Goal: Task Accomplishment & Management: Manage account settings

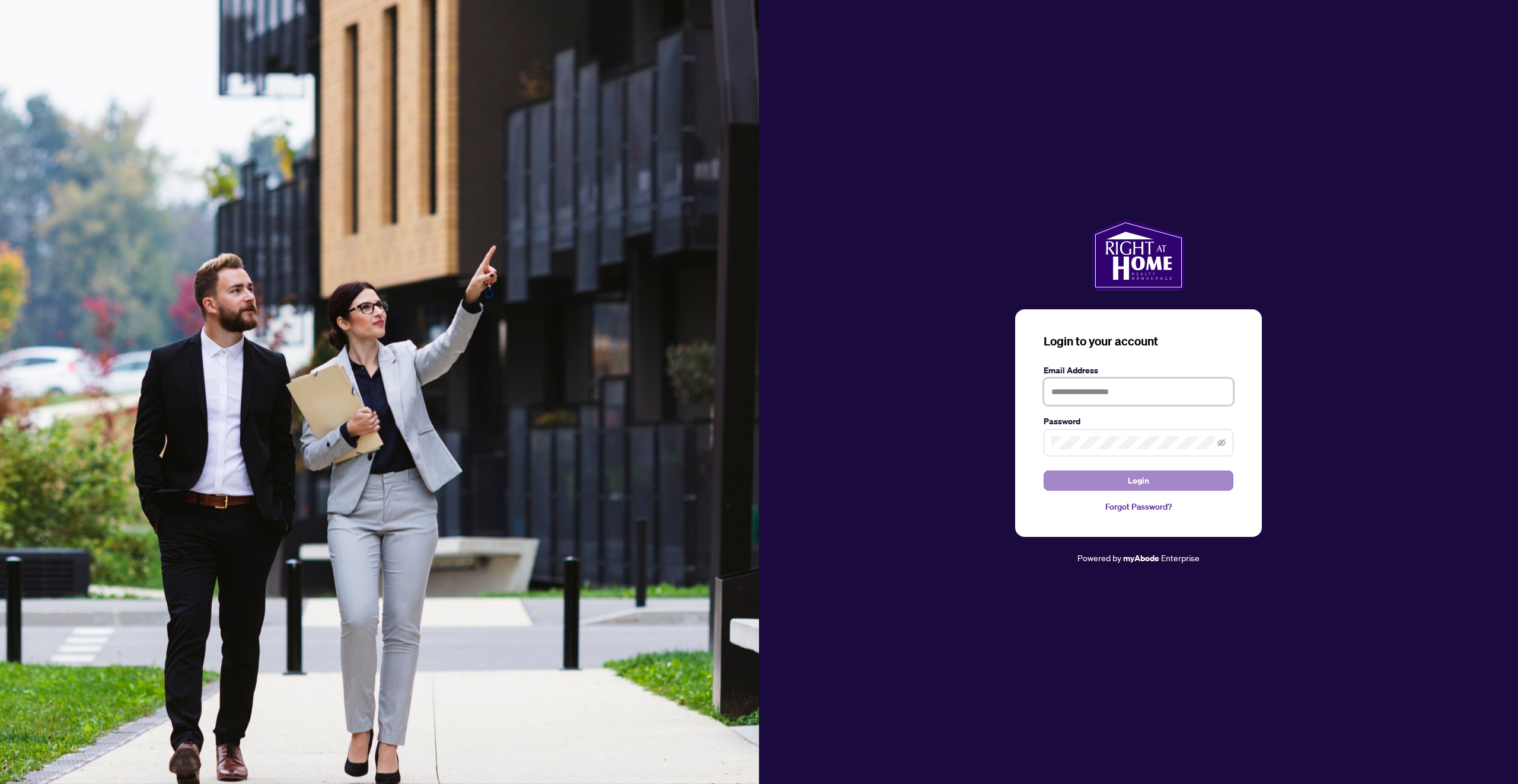
type input "**********"
click at [1131, 477] on span "Login" at bounding box center [1138, 481] width 21 height 19
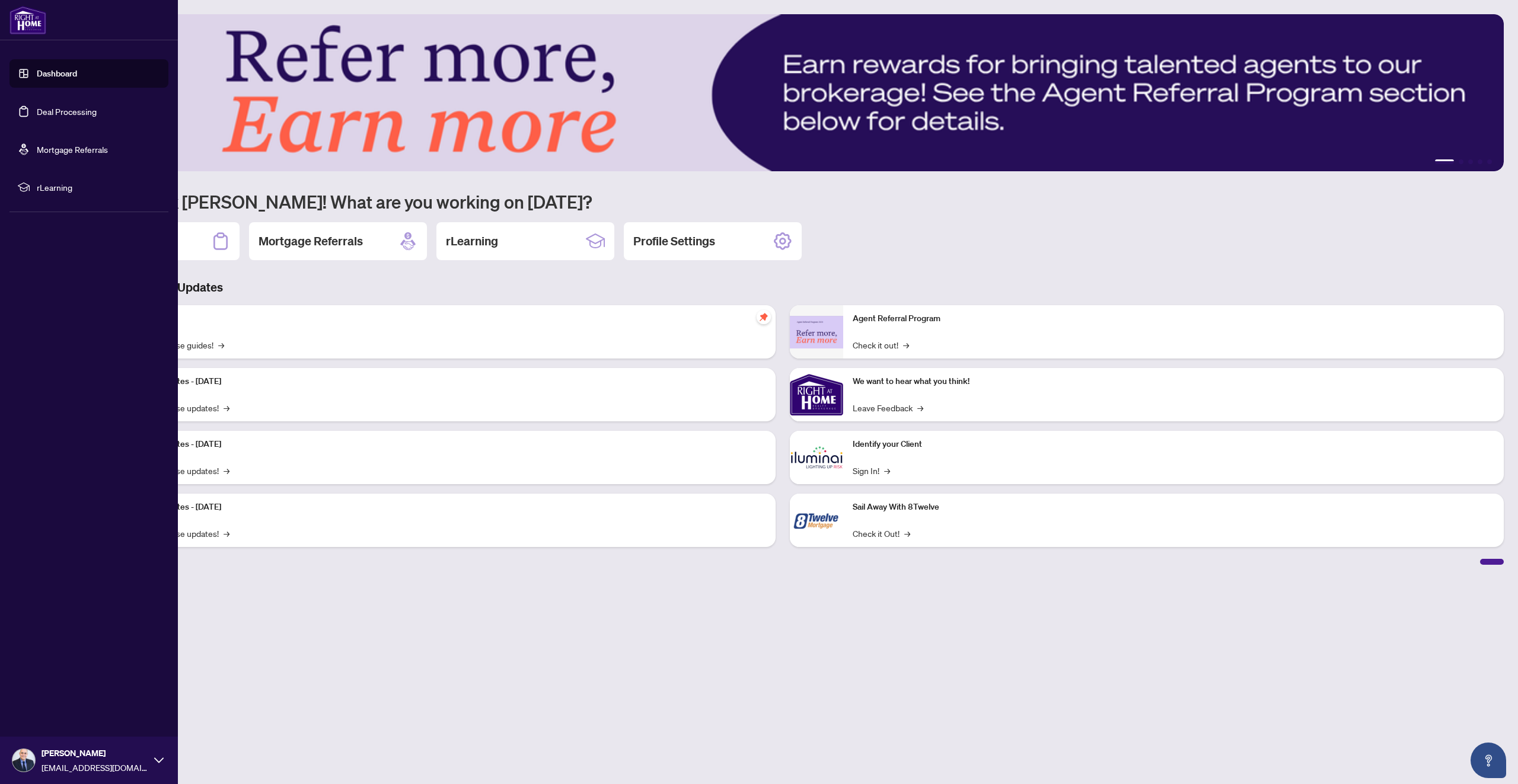
click at [66, 114] on link "Deal Processing" at bounding box center [66, 111] width 60 height 11
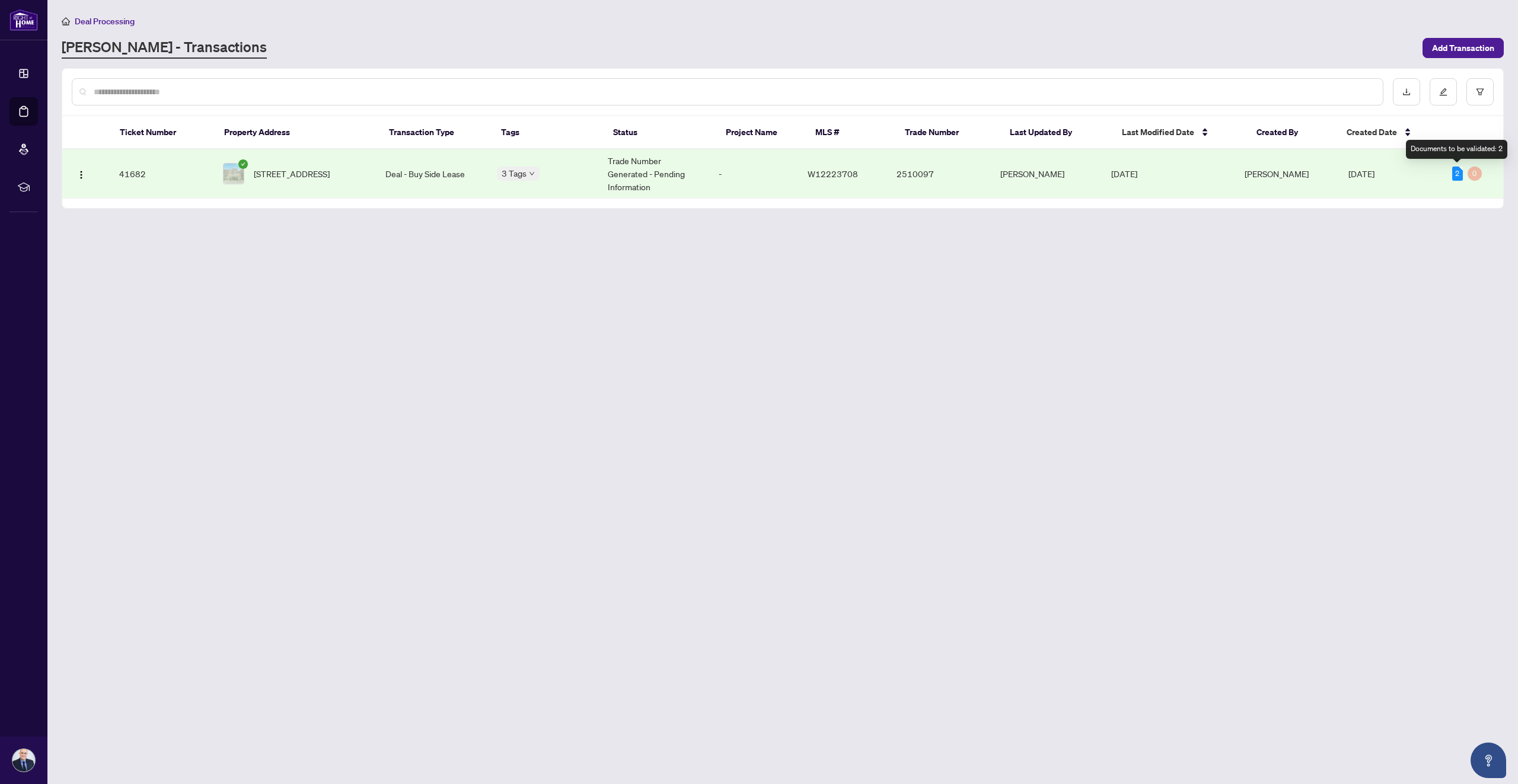
click at [1455, 168] on div "2" at bounding box center [1457, 173] width 11 height 14
click at [314, 167] on span "[STREET_ADDRESS]" at bounding box center [292, 173] width 76 height 13
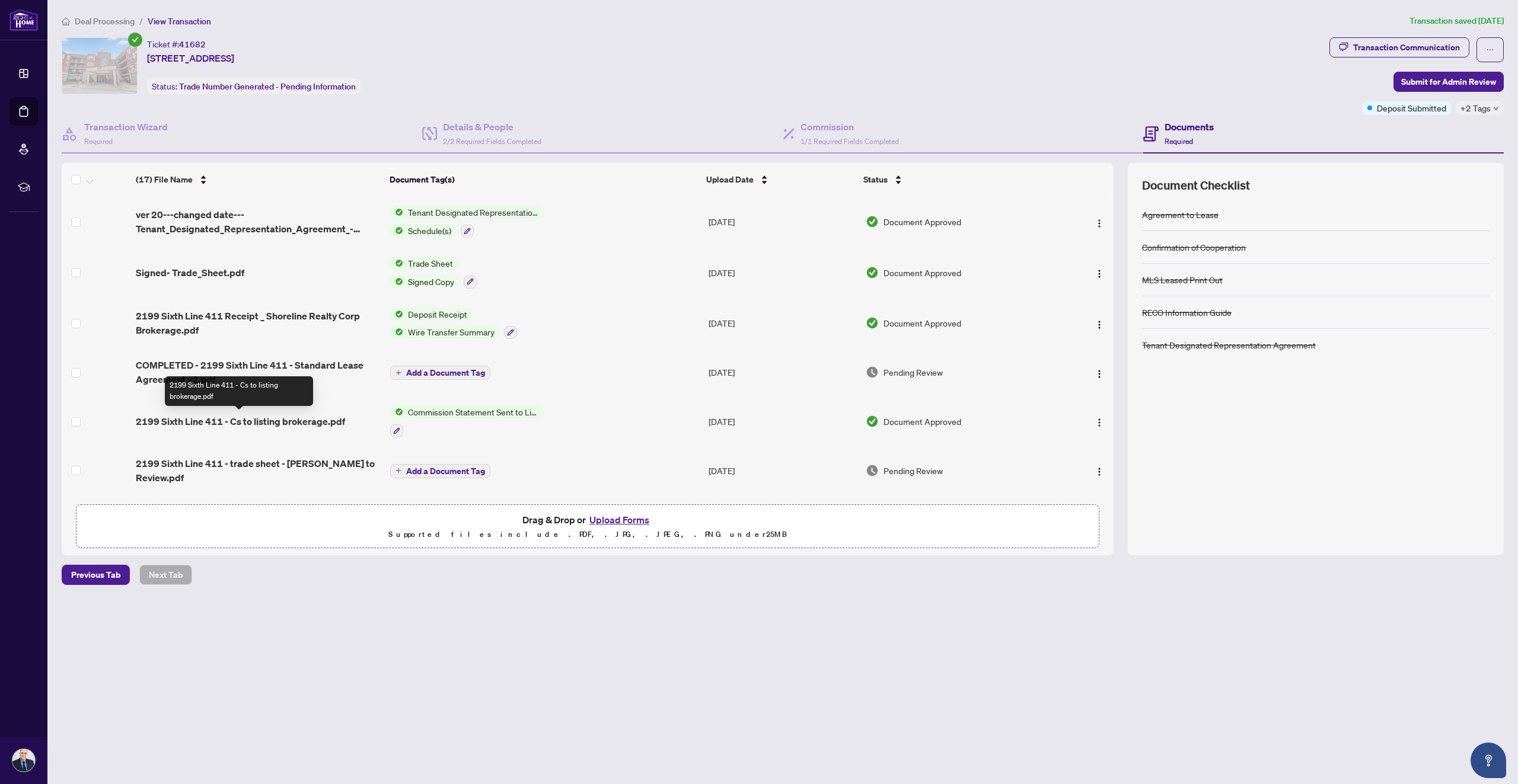
click at [326, 422] on span "2199 Sixth Line 411 - Cs to listing brokerage.pdf" at bounding box center [240, 421] width 209 height 14
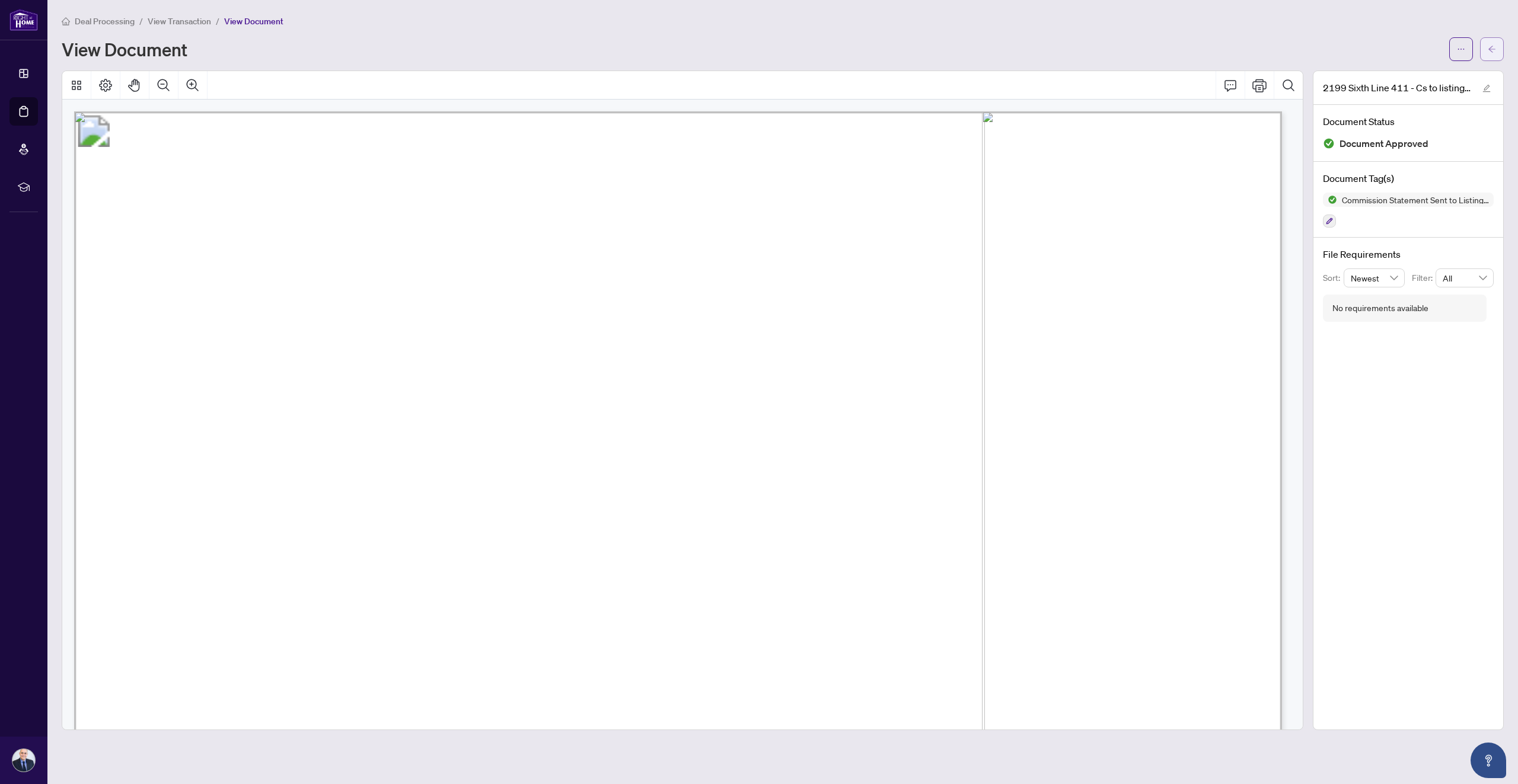
click at [1487, 51] on button "button" at bounding box center [1492, 49] width 23 height 23
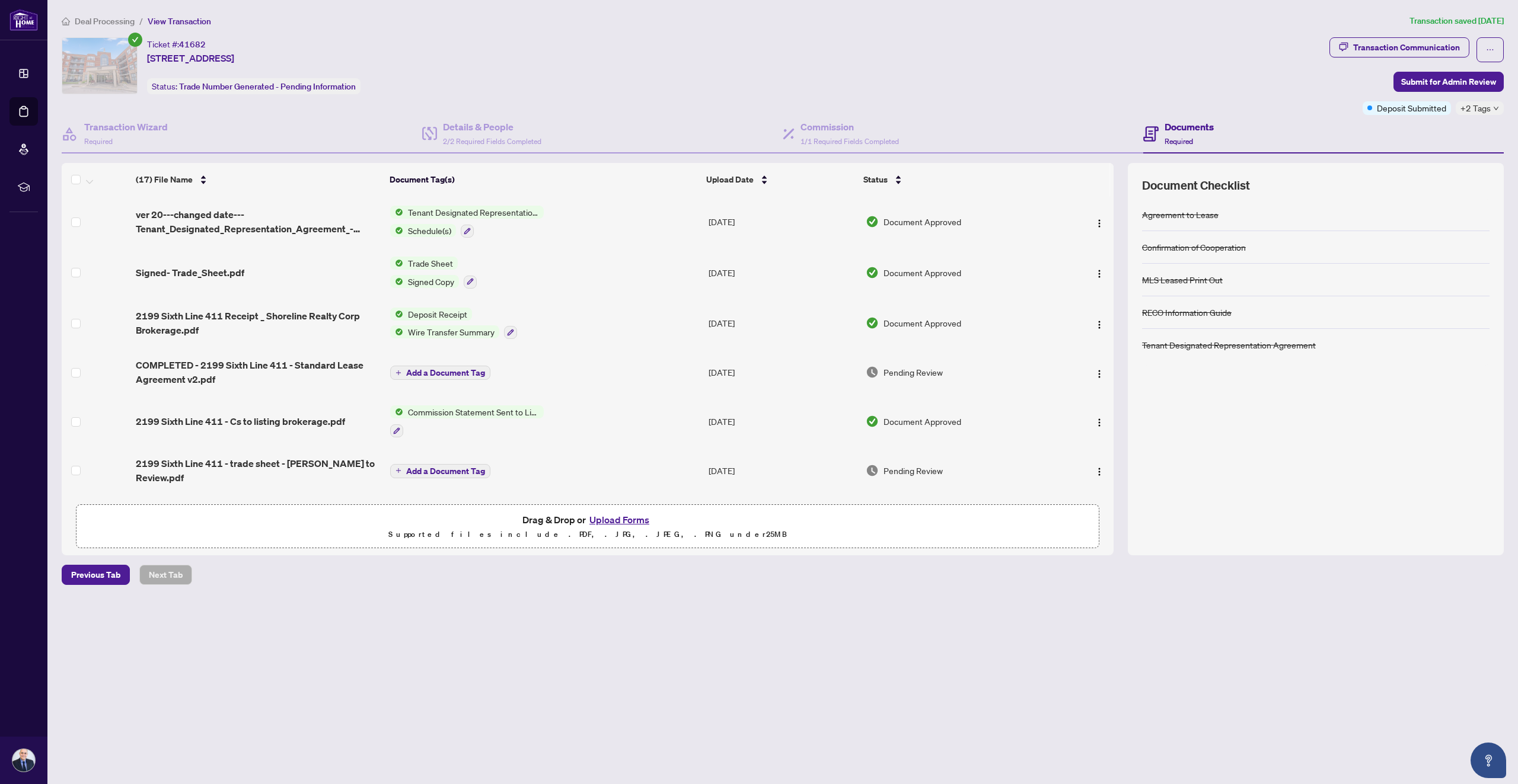
click at [1483, 109] on span "+2 Tags" at bounding box center [1475, 108] width 30 height 14
click at [980, 587] on div "Deal Processing / View Transaction Transaction saved [DATE] Ticket #: 41682 411…" at bounding box center [782, 320] width 1451 height 612
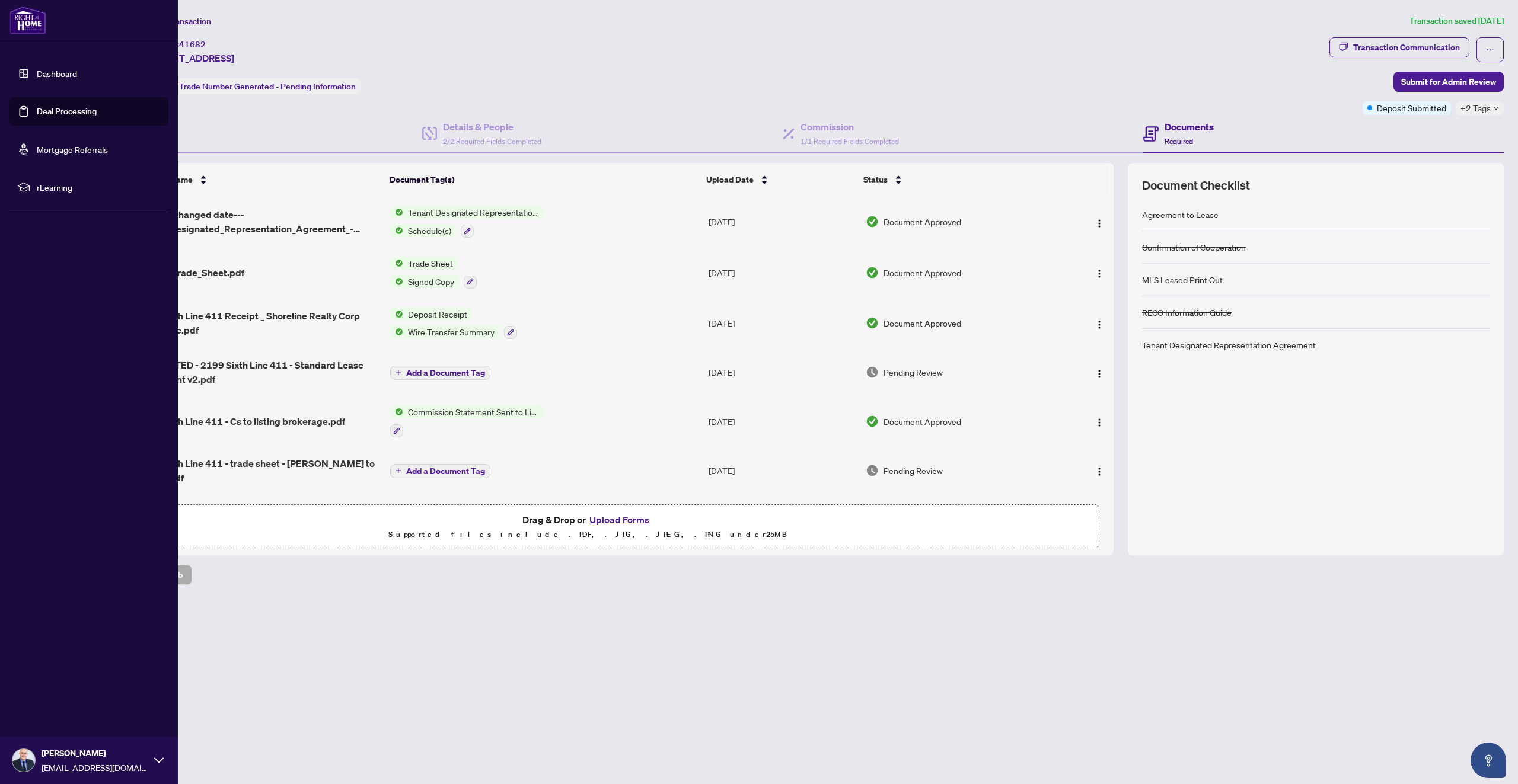
click at [34, 26] on img at bounding box center [28, 20] width 36 height 28
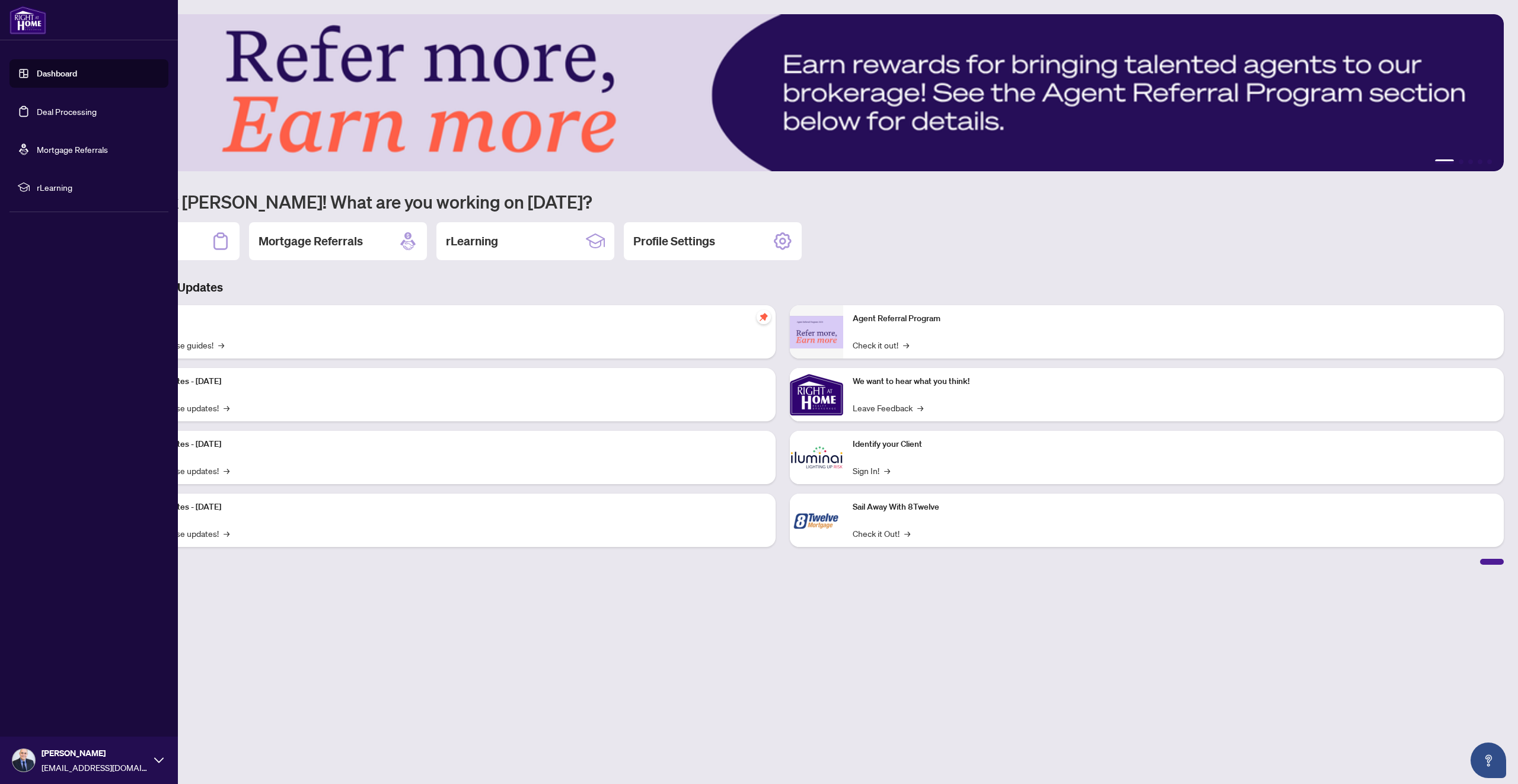
click at [23, 762] on img at bounding box center [23, 760] width 23 height 23
click at [55, 688] on span "Logout" at bounding box center [47, 690] width 27 height 19
